Goal: Information Seeking & Learning: Compare options

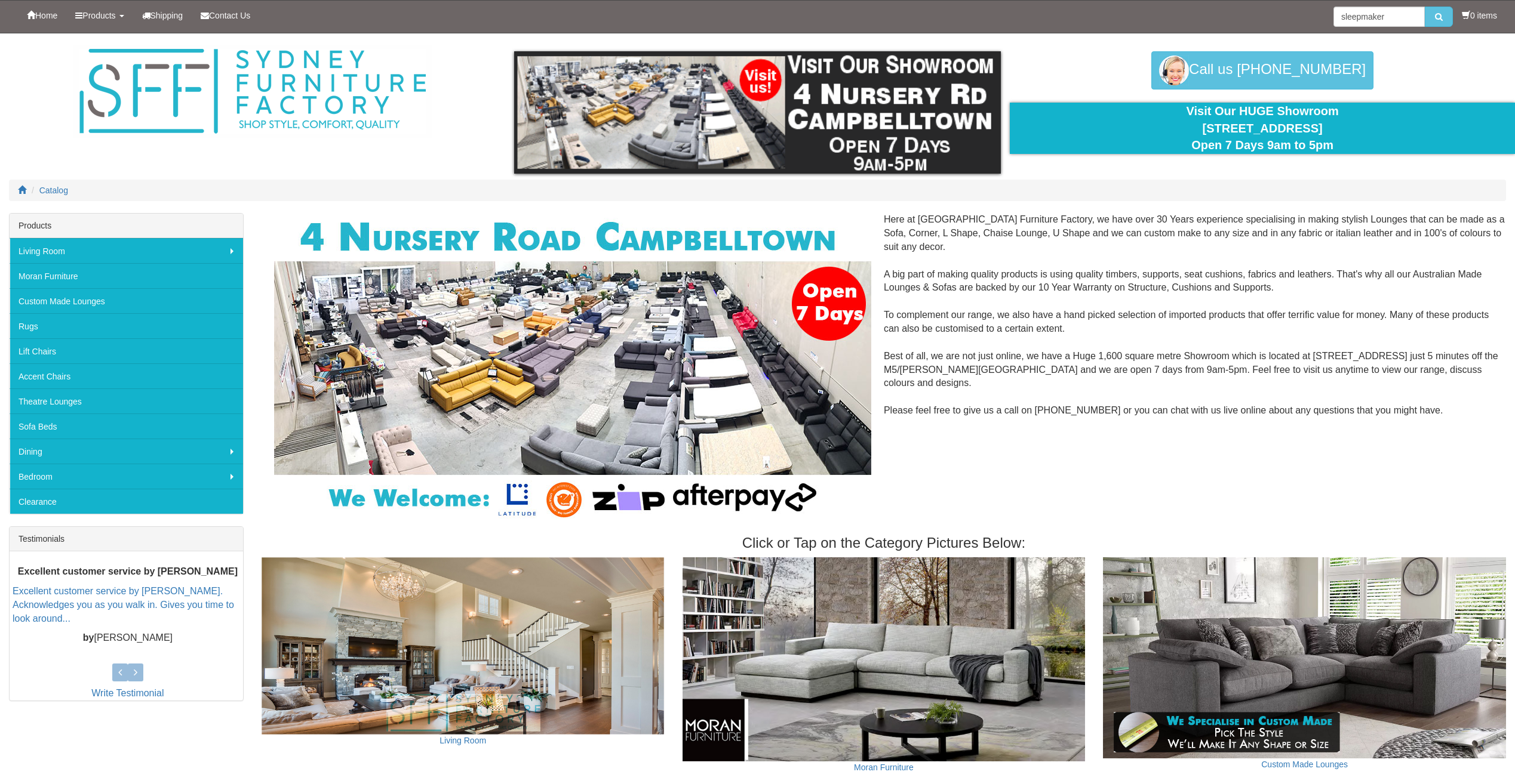
type input "sleepmaker"
click at [1425, 7] on button "submit" at bounding box center [1438, 17] width 28 height 20
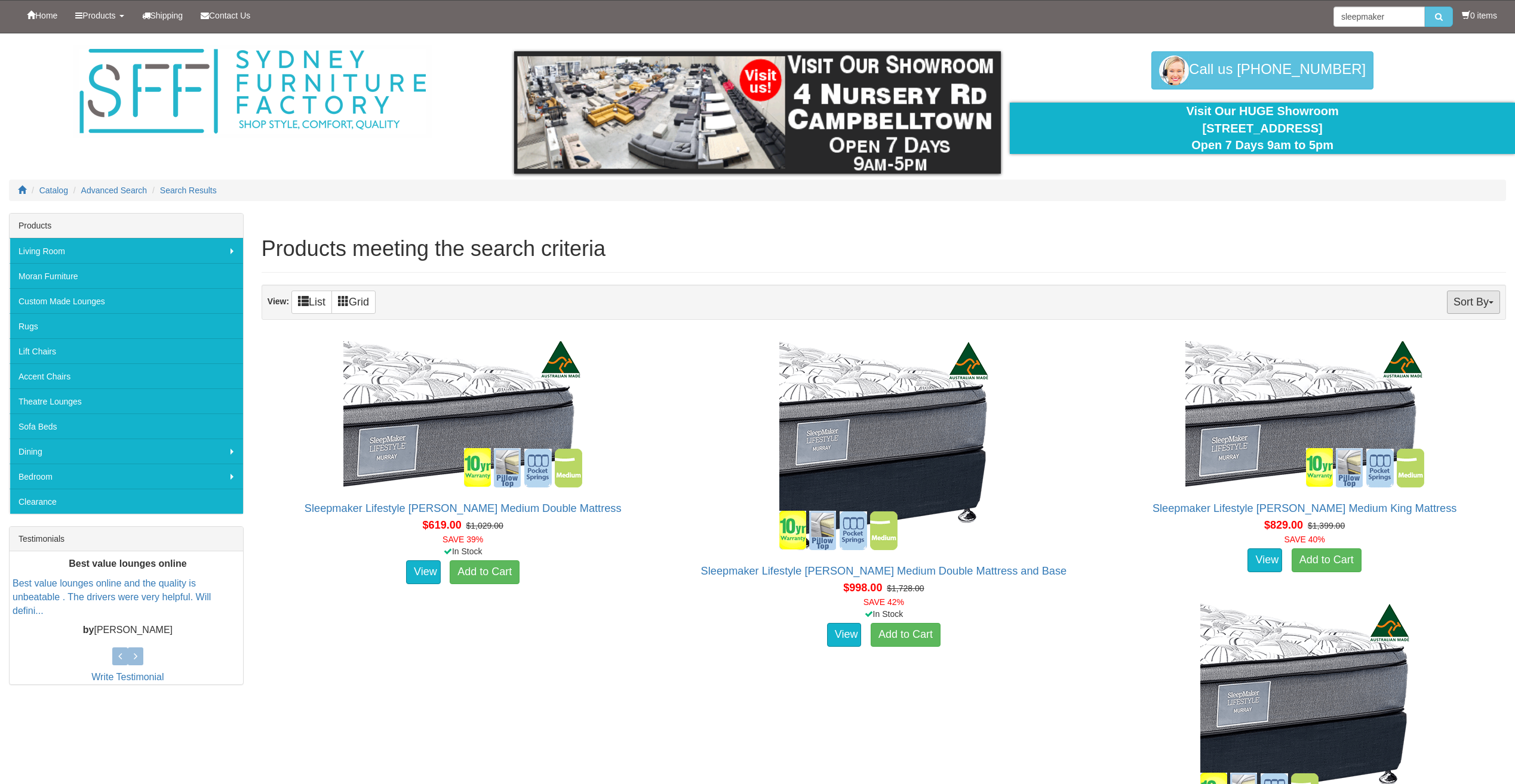
click at [1484, 301] on button "Sort By" at bounding box center [1474, 303] width 53 height 23
click at [1257, 191] on ol "Catalog Advanced Search Search Results" at bounding box center [757, 190] width 1497 height 21
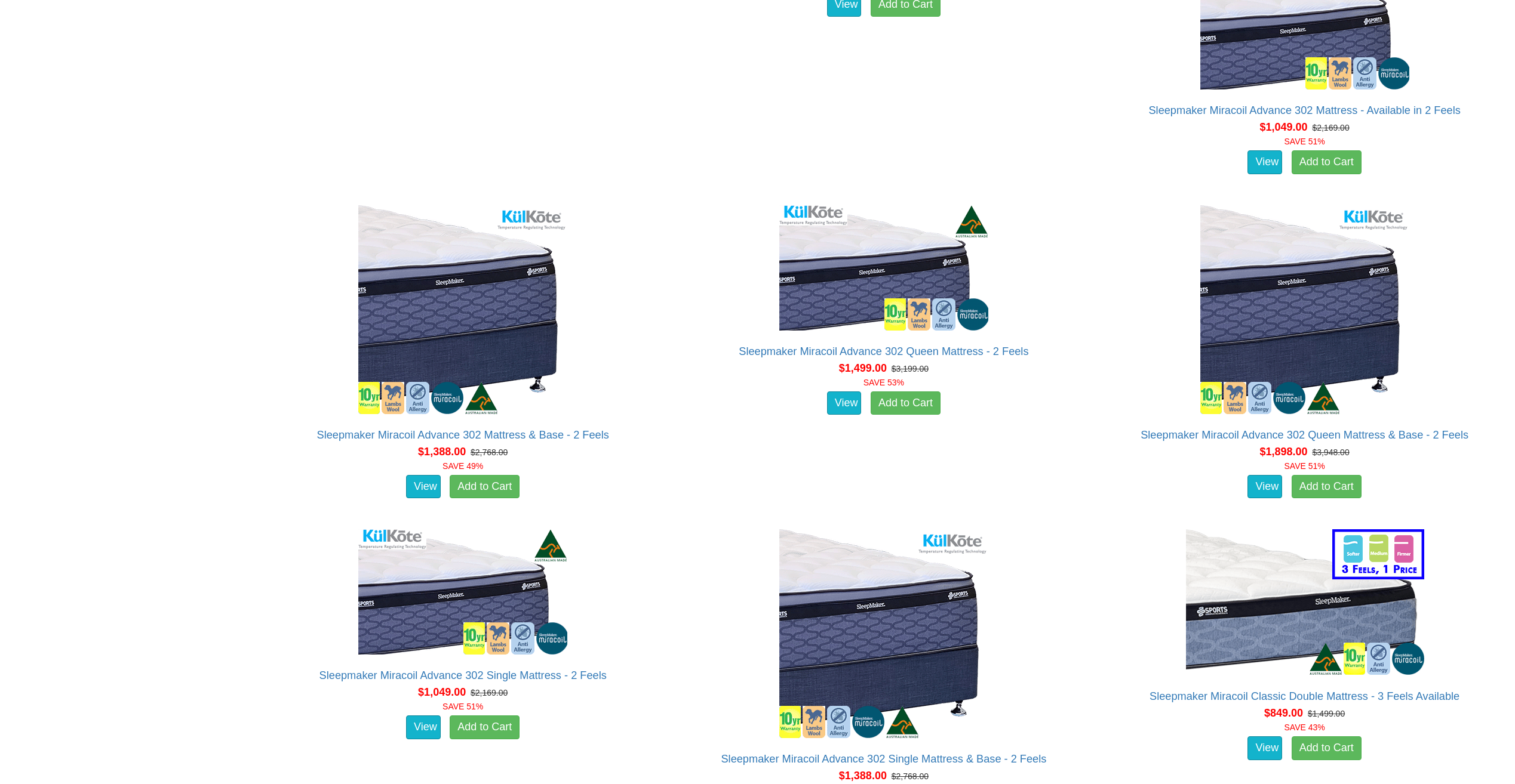
scroll to position [4268, 0]
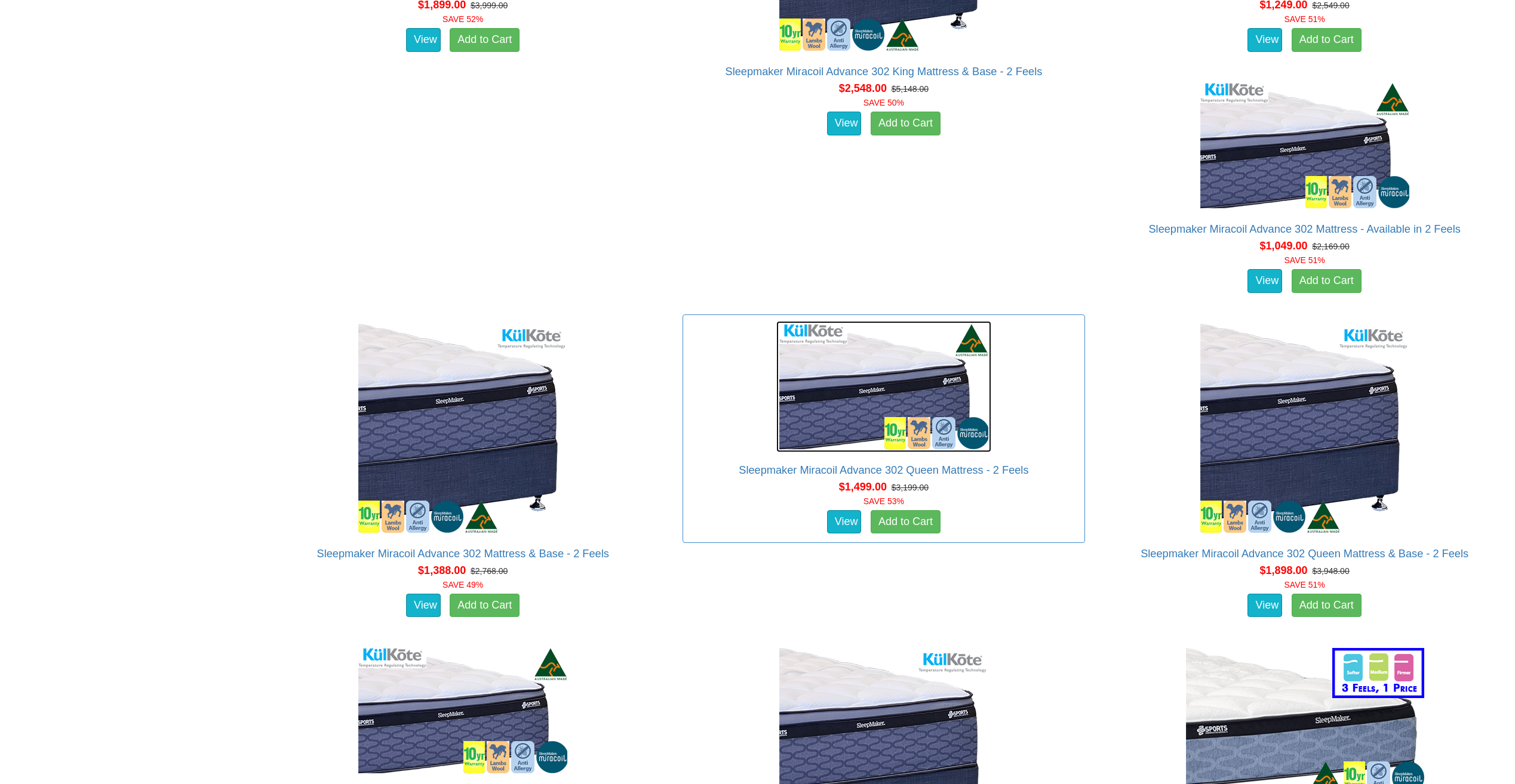
click at [854, 399] on img at bounding box center [884, 387] width 215 height 131
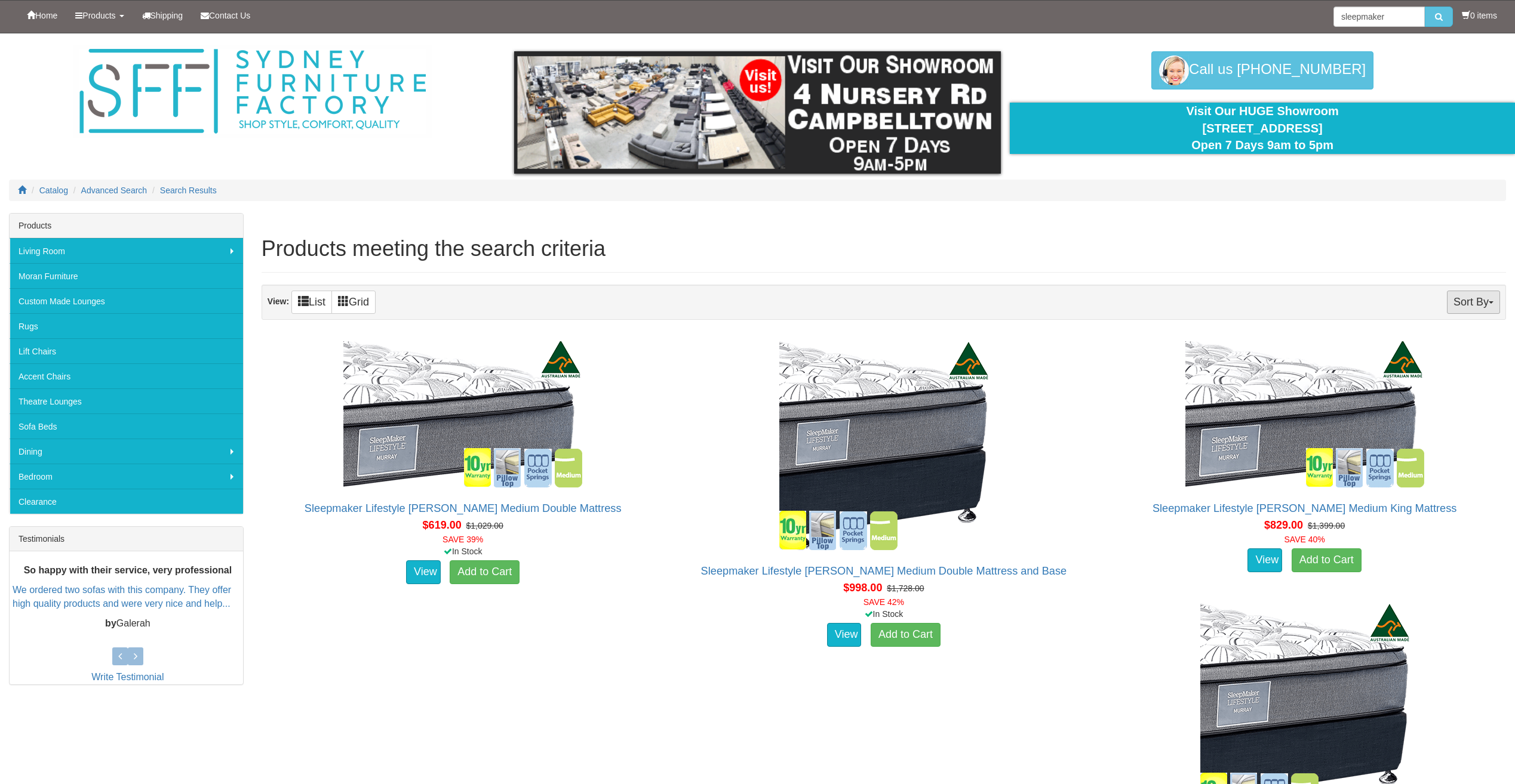
click at [1473, 303] on button "Sort By" at bounding box center [1474, 303] width 53 height 23
click at [1453, 324] on link "Product Name+" at bounding box center [1453, 326] width 94 height 16
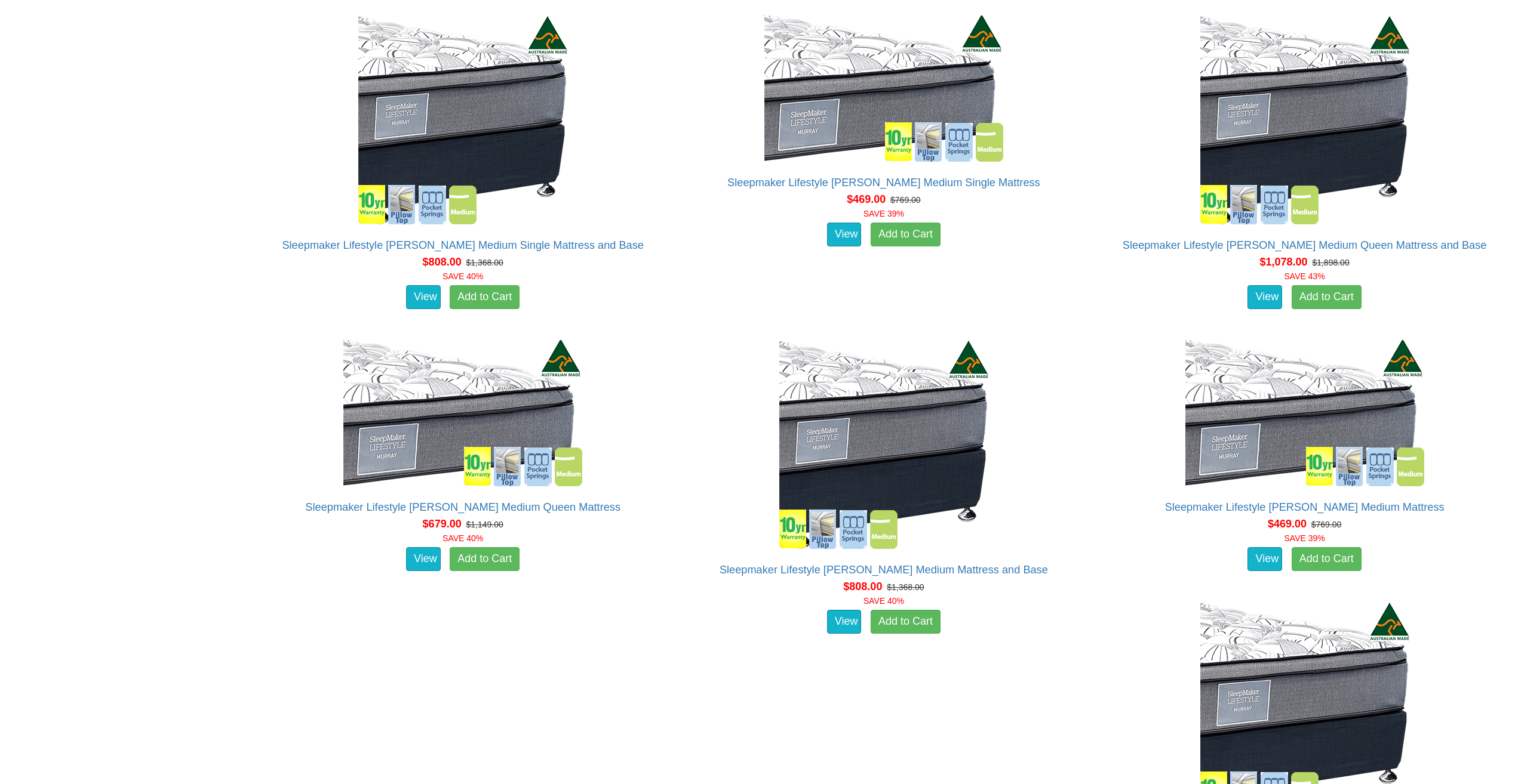
scroll to position [4969, 0]
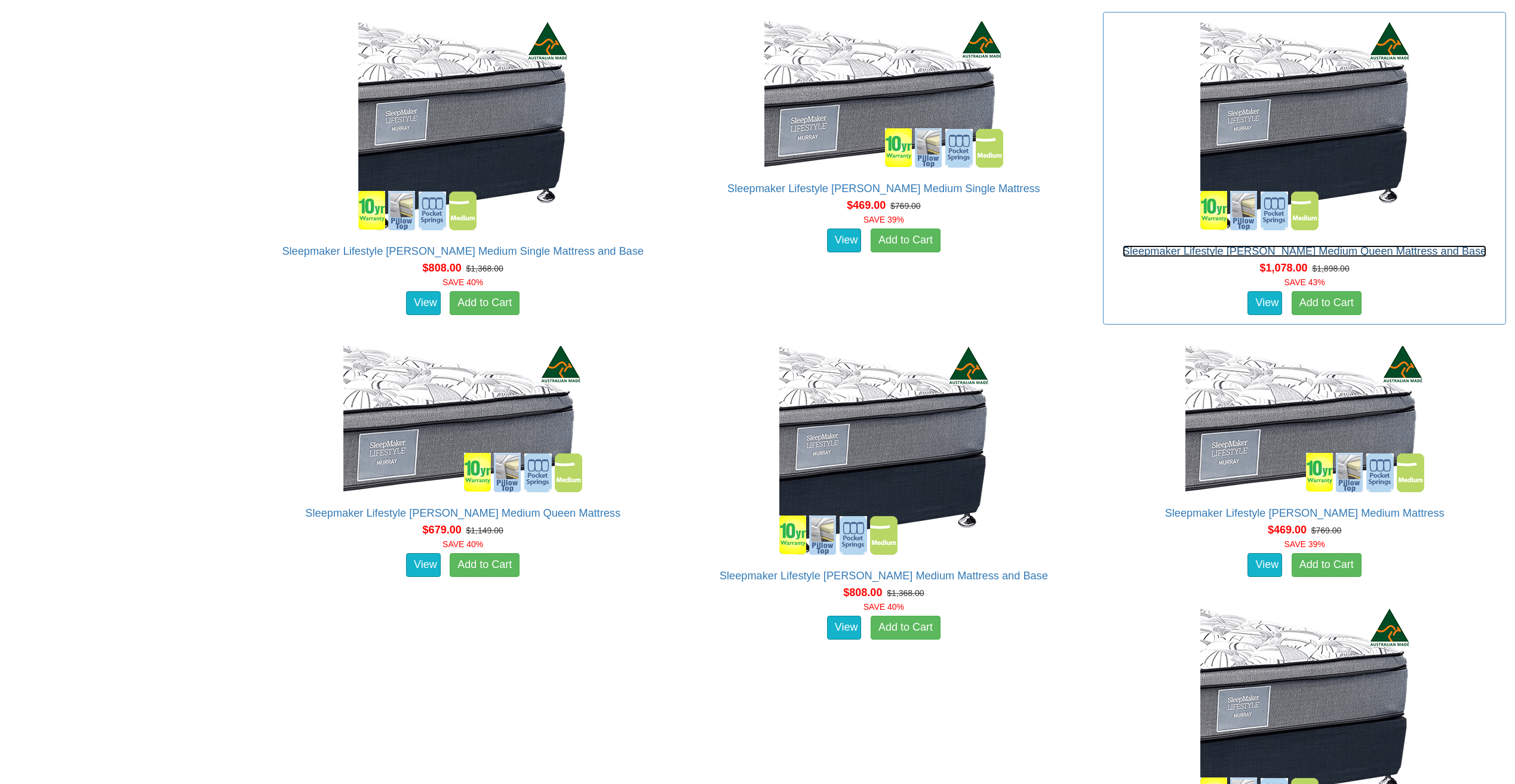
click at [1182, 249] on link "Sleepmaker Lifestyle [PERSON_NAME] Medium Queen Mattress and Base" at bounding box center [1305, 251] width 364 height 12
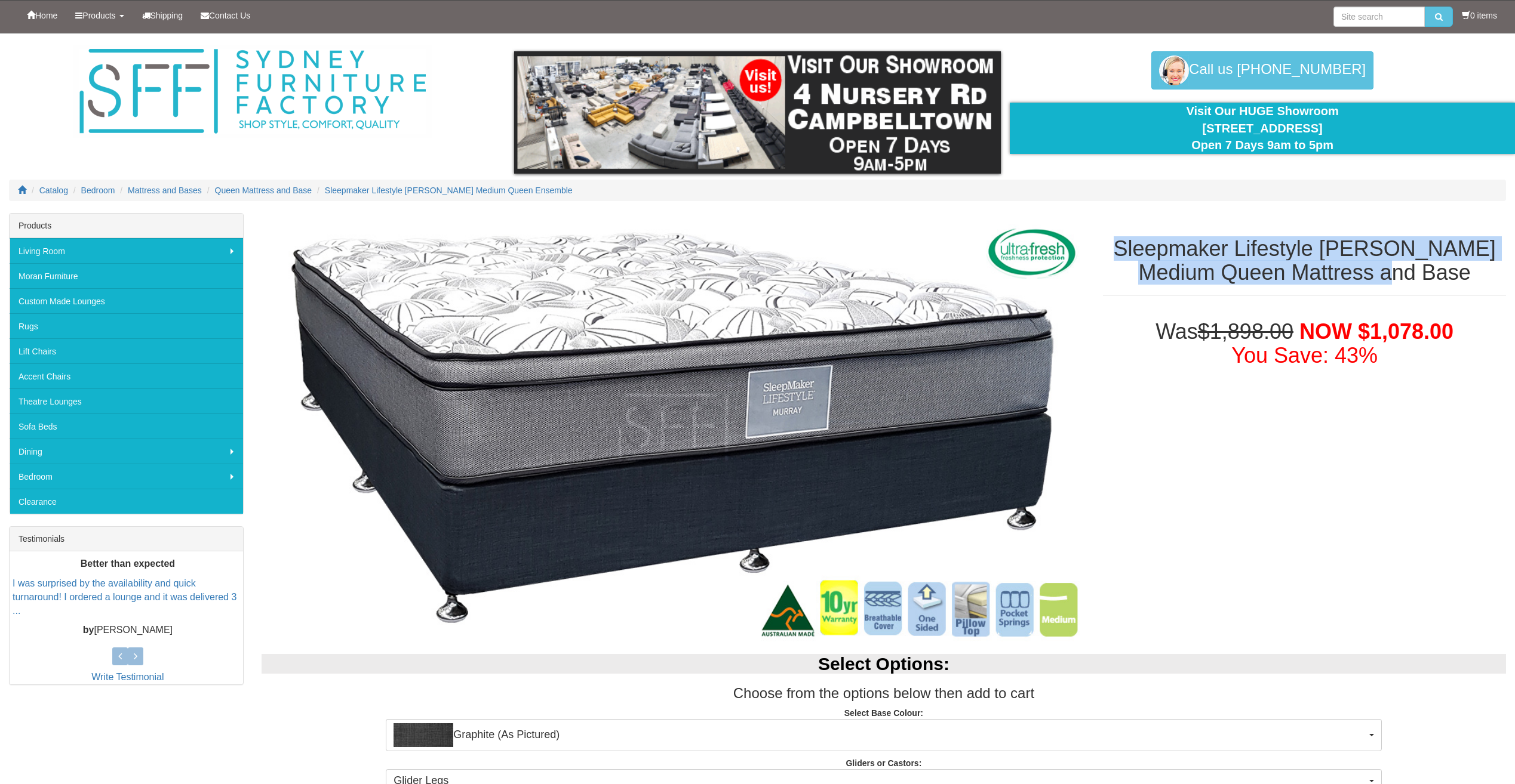
drag, startPoint x: 1131, startPoint y: 246, endPoint x: 1462, endPoint y: 280, distance: 332.7
click at [1462, 280] on h1 "Sleepmaker Lifestyle [PERSON_NAME] Medium Queen Mattress and Base" at bounding box center [1305, 260] width 403 height 47
copy h1 "Sleepmaker Lifestyle [PERSON_NAME] Medium Queen Mattress and Base"
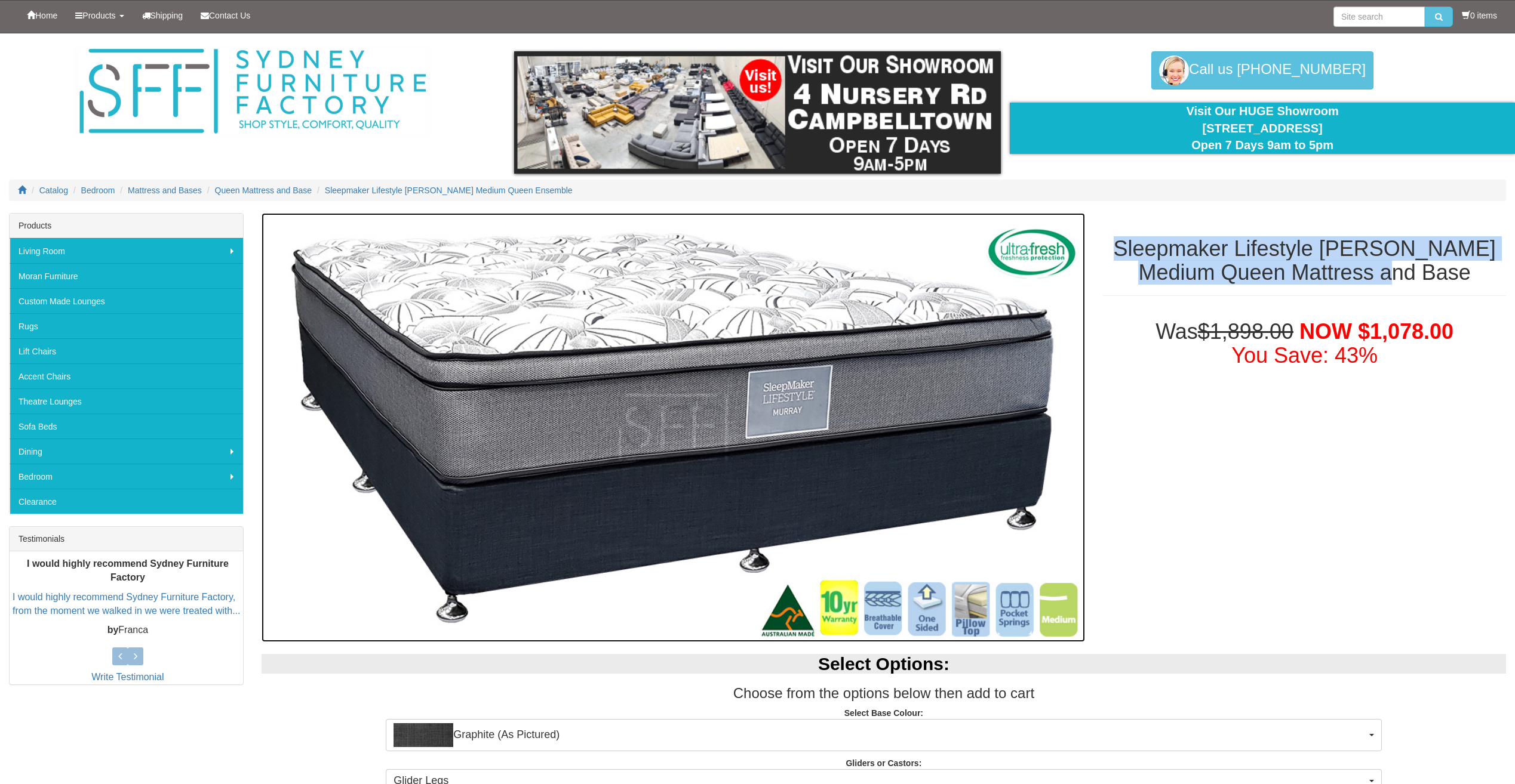
click at [789, 447] on img at bounding box center [673, 428] width 823 height 429
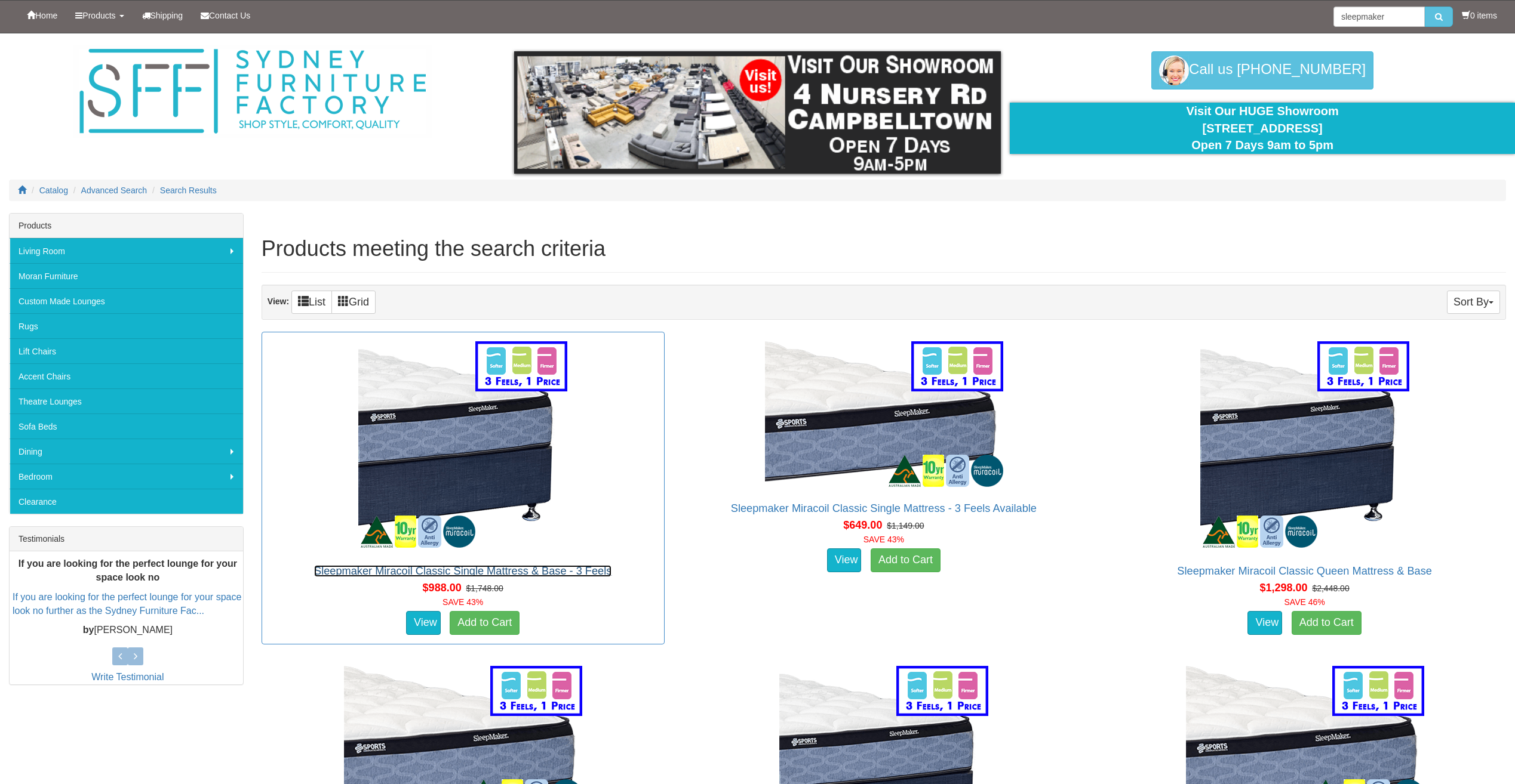
click at [502, 571] on link "Sleepmaker Miracoil Classic Single Mattress & Base - 3 Feels" at bounding box center [463, 571] width 297 height 12
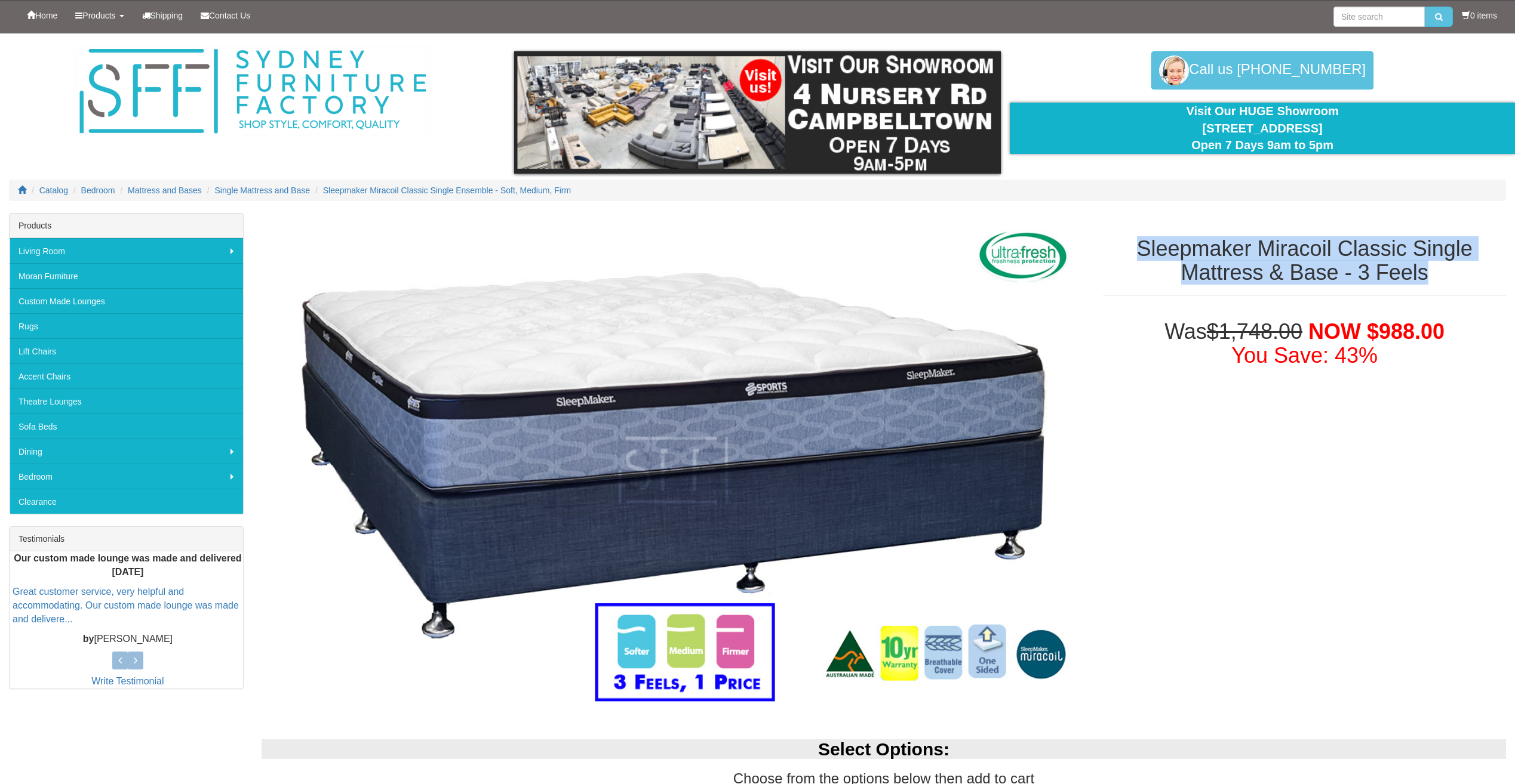
drag, startPoint x: 1138, startPoint y: 244, endPoint x: 1458, endPoint y: 268, distance: 320.9
click at [1458, 268] on h1 "Sleepmaker Miracoil Classic Single Mattress & Base - 3 Feels" at bounding box center [1305, 260] width 403 height 47
copy h1 "Sleepmaker Miracoil Classic Single Mattress & Base - 3 Feels"
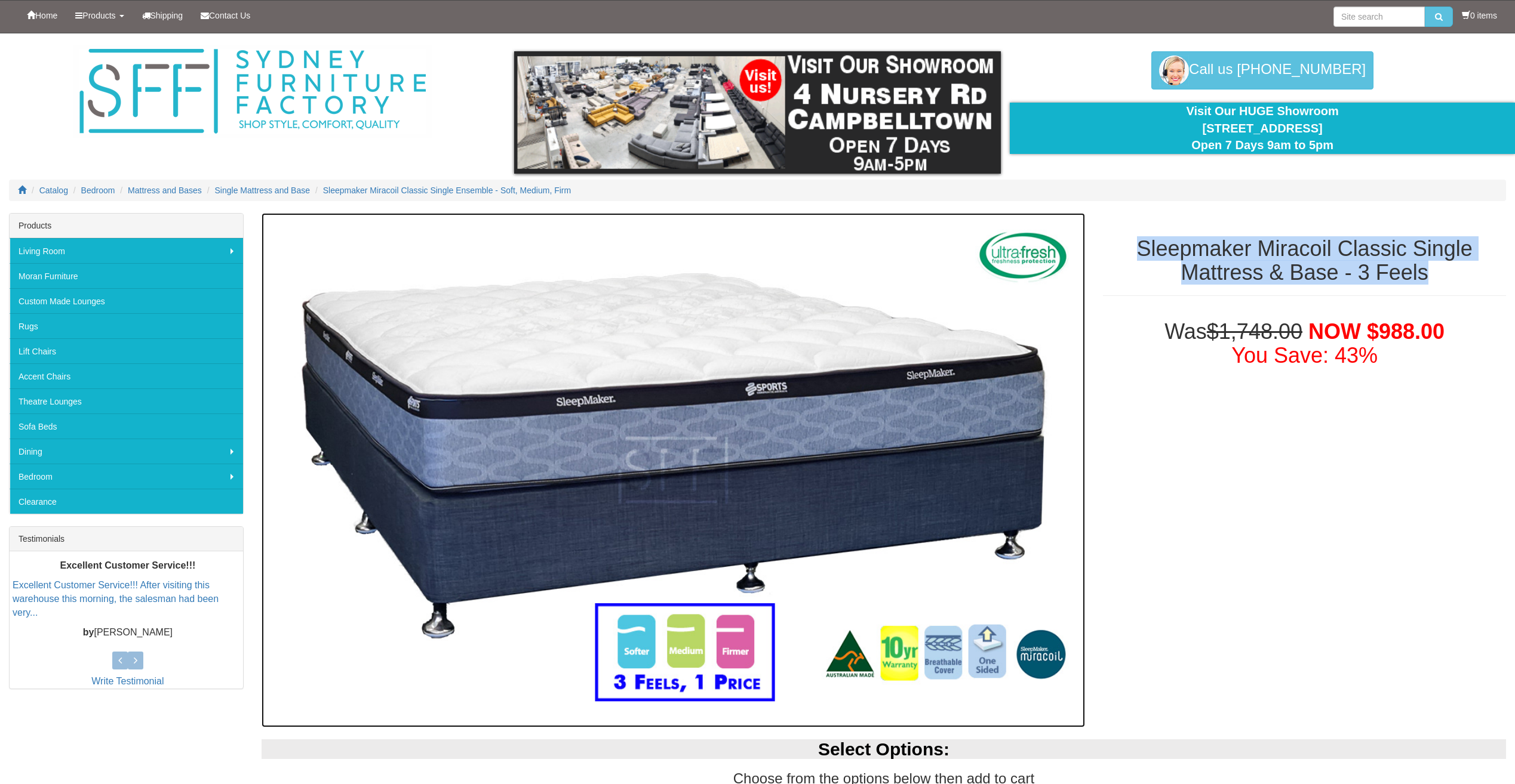
click at [850, 425] on img at bounding box center [673, 470] width 823 height 514
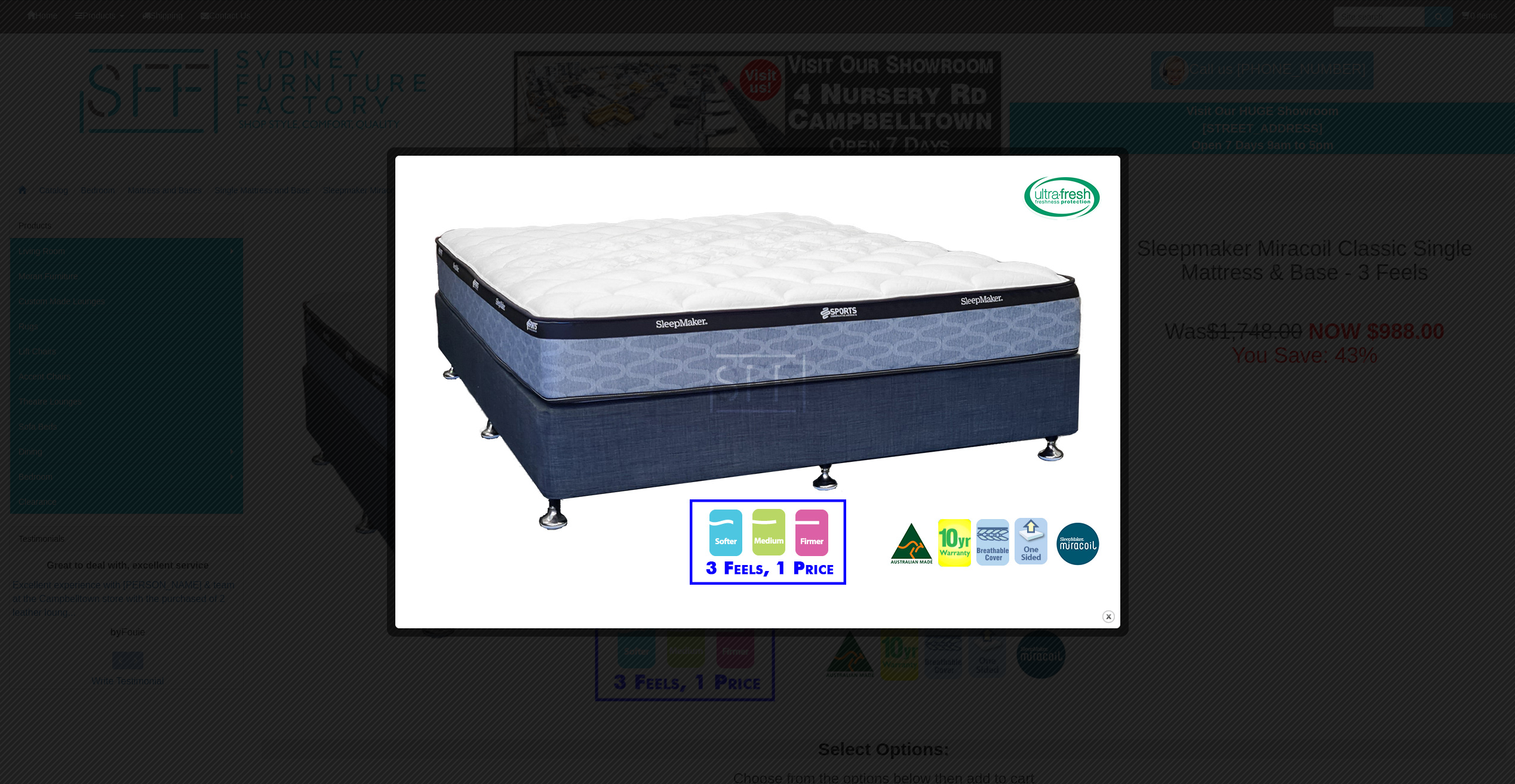
click at [1251, 110] on div at bounding box center [757, 392] width 1515 height 784
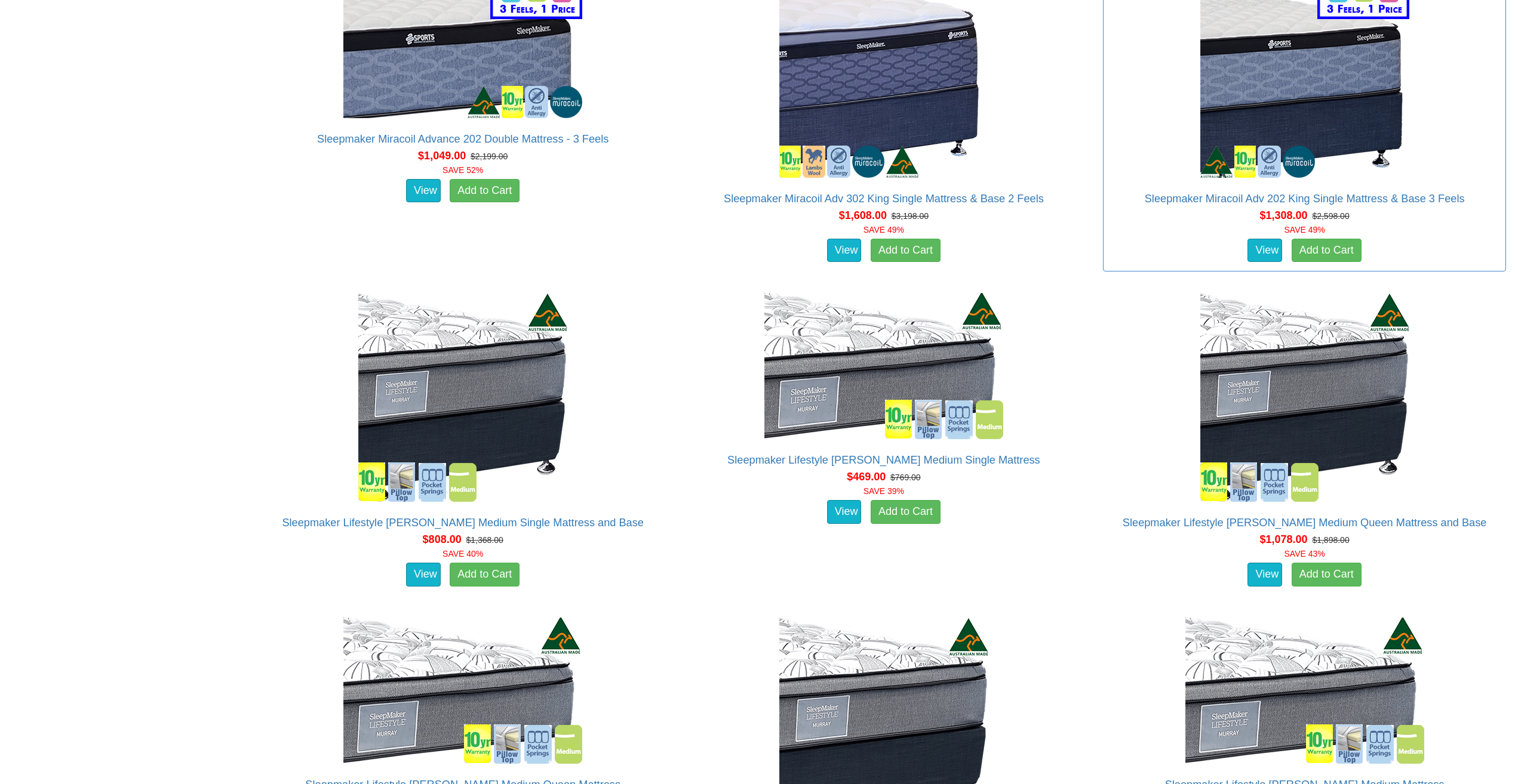
scroll to position [4701, 0]
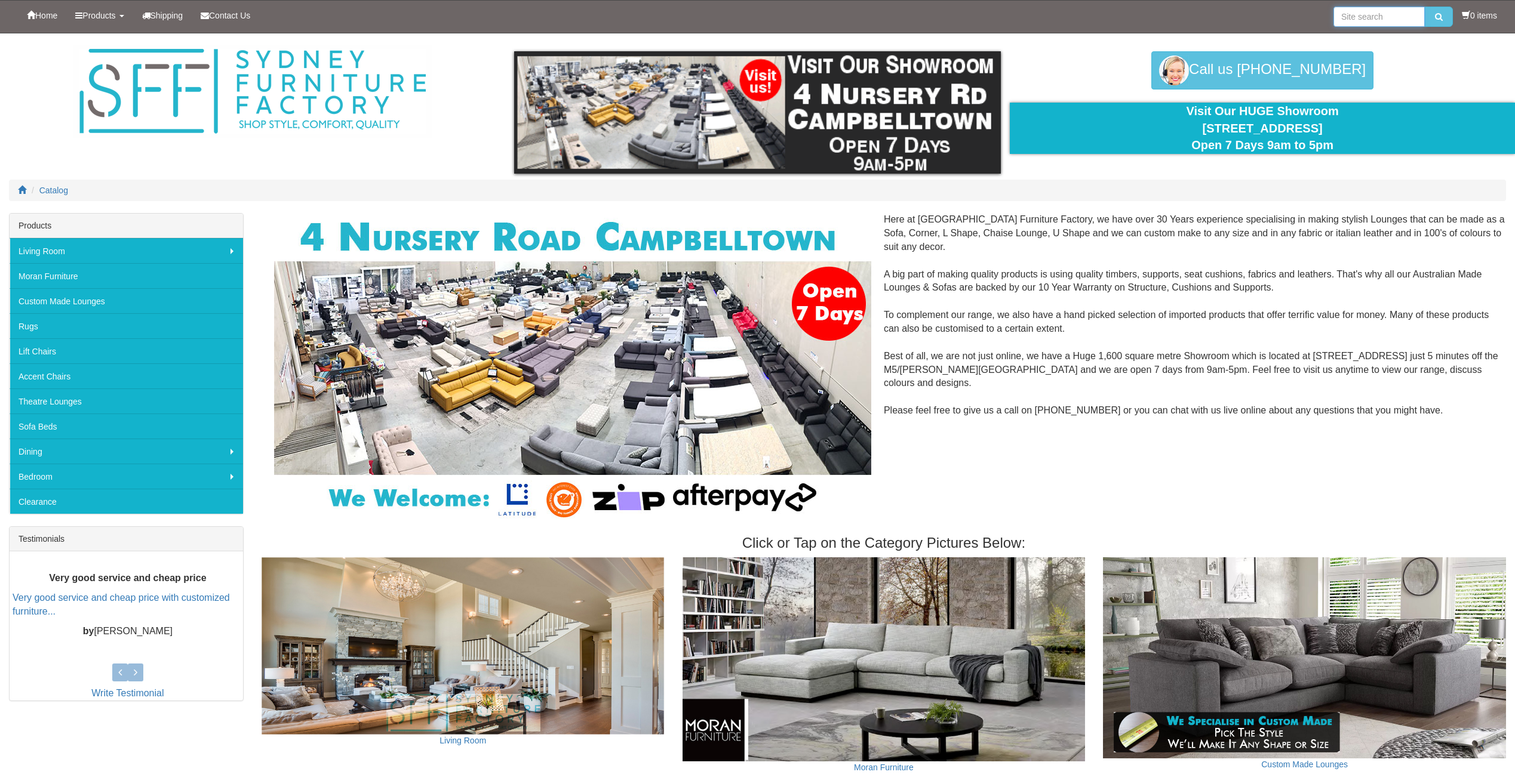
click at [1361, 15] on input "search" at bounding box center [1380, 17] width 92 height 20
type input "bond"
click at [1425, 7] on button "submit" at bounding box center [1438, 17] width 28 height 20
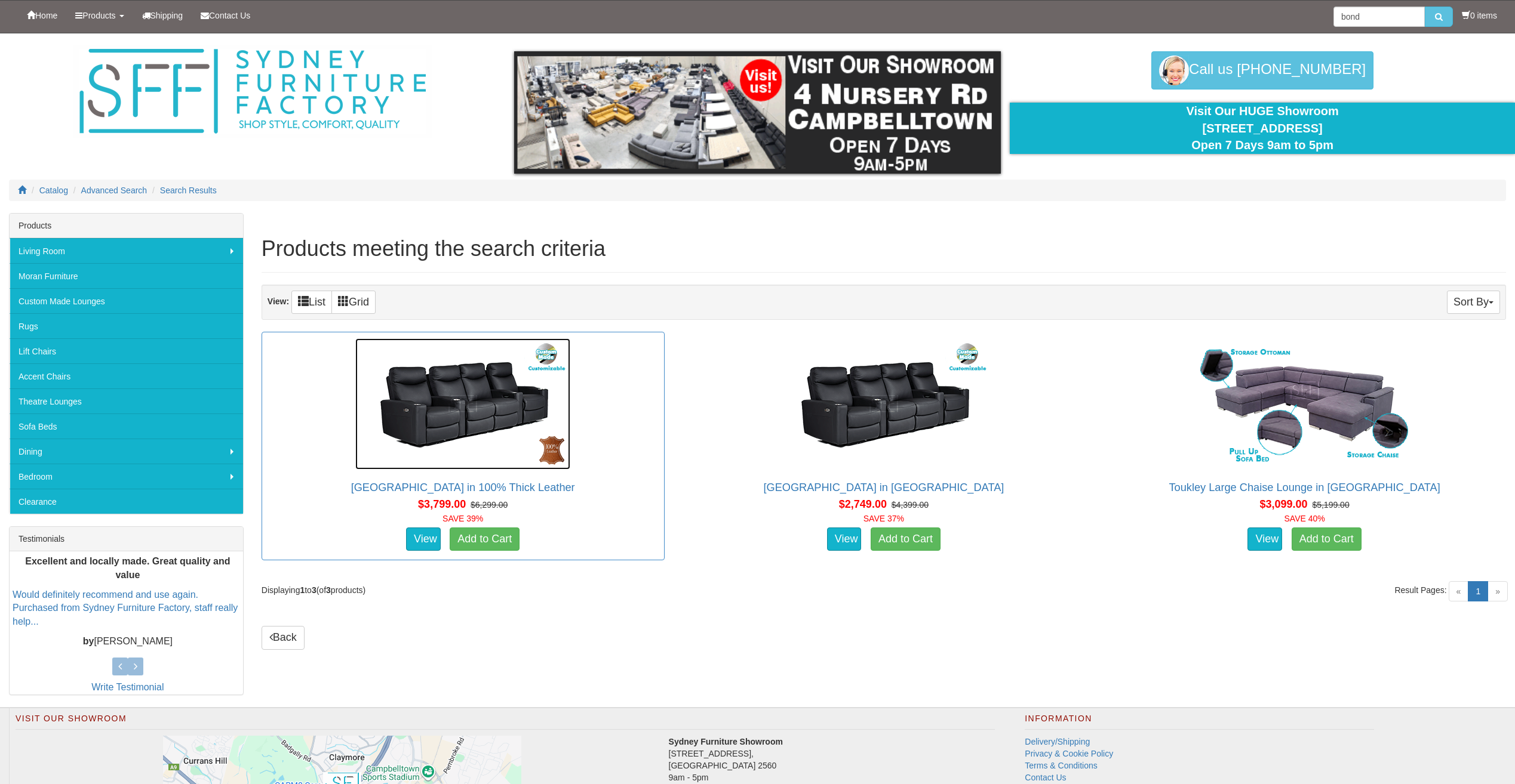
click at [442, 349] on img at bounding box center [463, 404] width 215 height 131
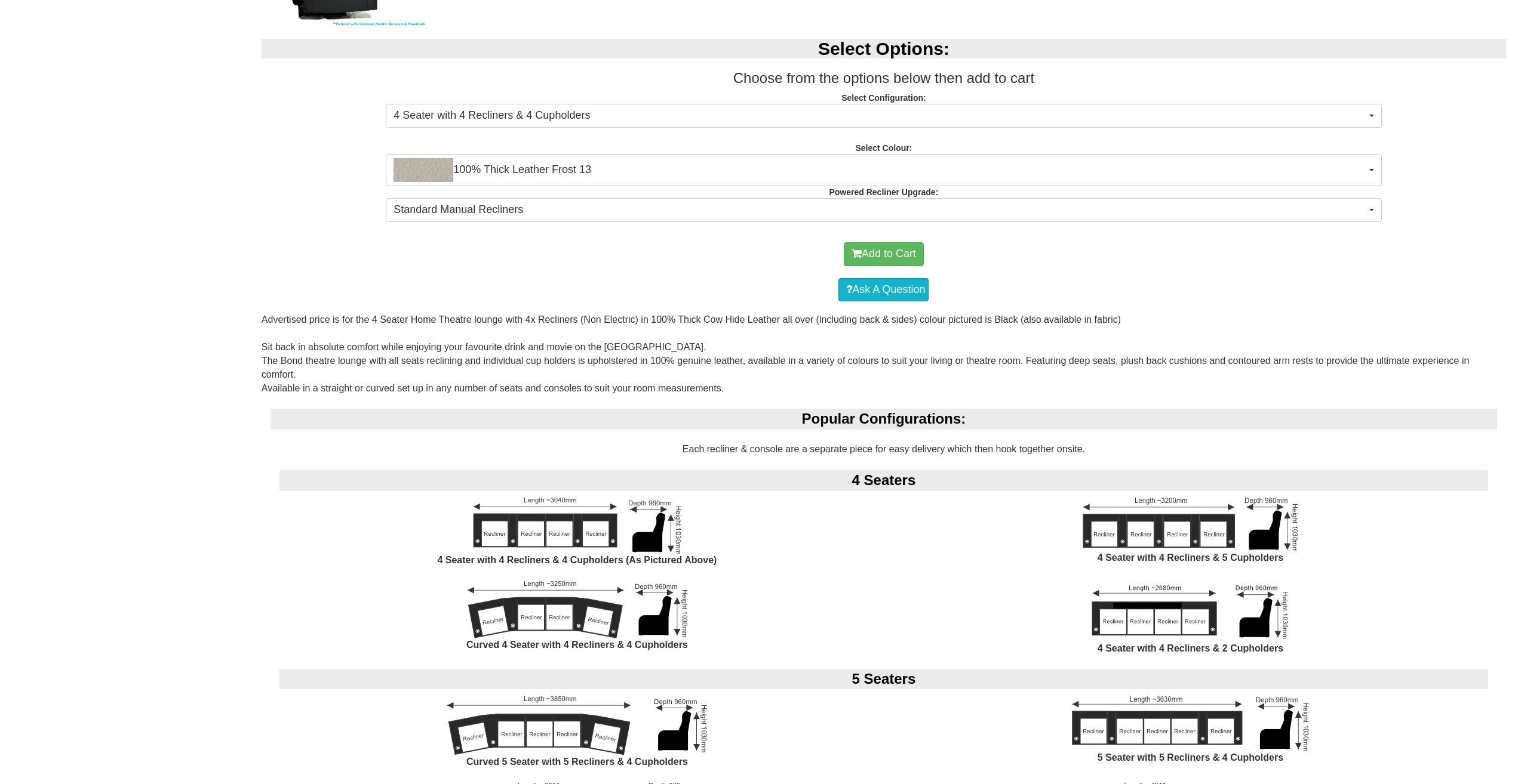
scroll to position [895, 0]
